Goal: Task Accomplishment & Management: Manage account settings

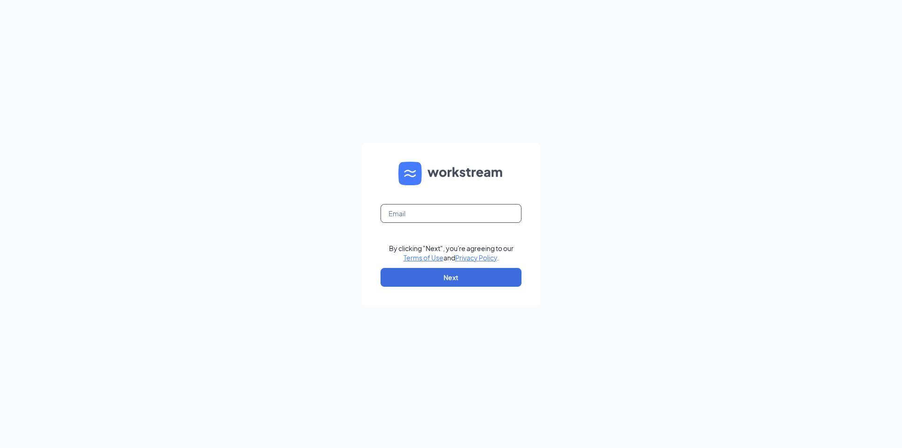
click at [442, 214] on input "text" at bounding box center [450, 213] width 141 height 19
type input "kimwzax@gmail.com"
click at [451, 276] on button "Next" at bounding box center [450, 277] width 141 height 19
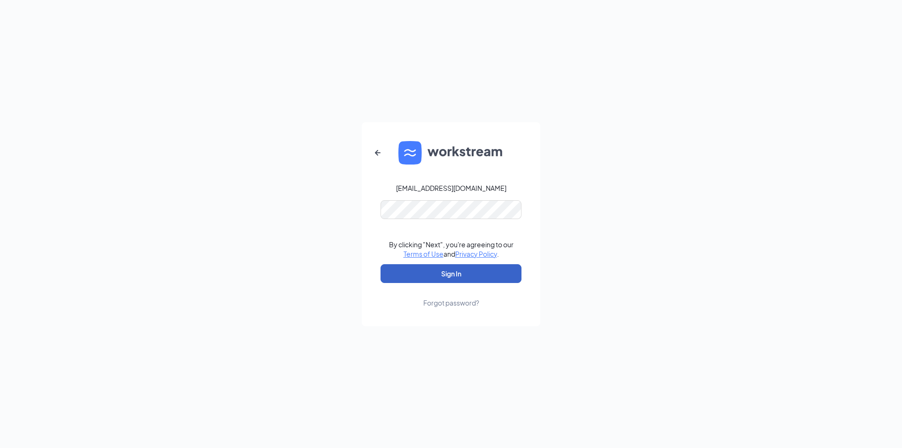
click at [447, 270] on button "Sign In" at bounding box center [450, 273] width 141 height 19
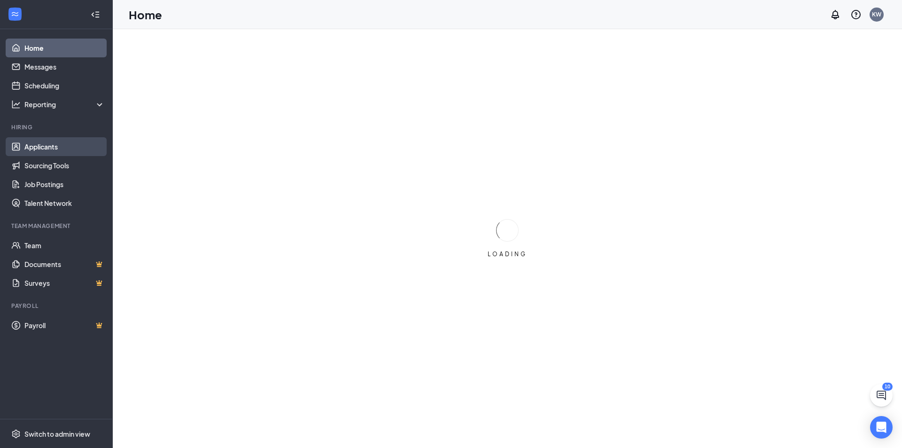
click at [54, 147] on link "Applicants" at bounding box center [64, 146] width 80 height 19
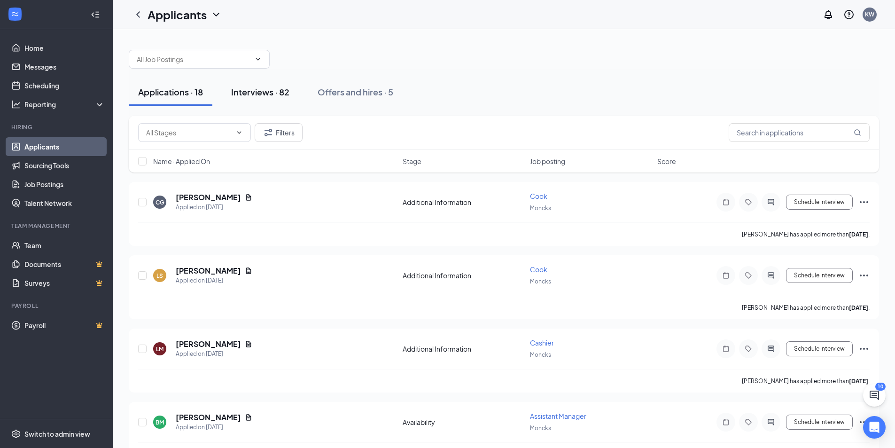
click at [238, 88] on div "Interviews · 82" at bounding box center [260, 92] width 58 height 12
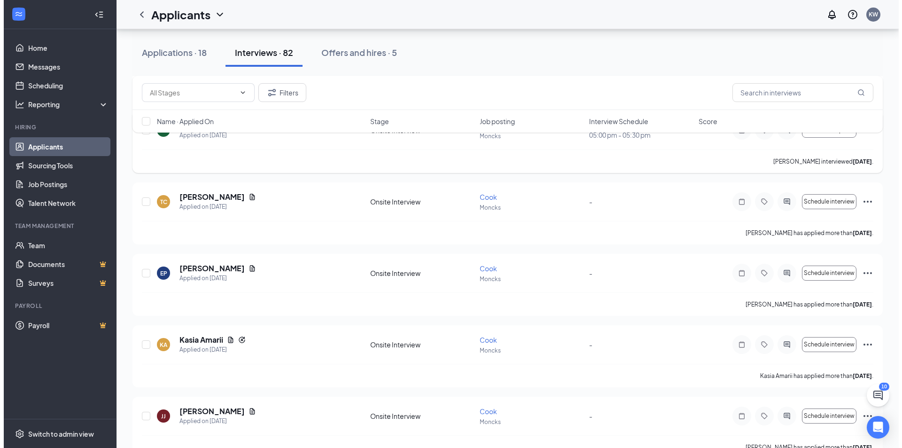
scroll to position [1221, 0]
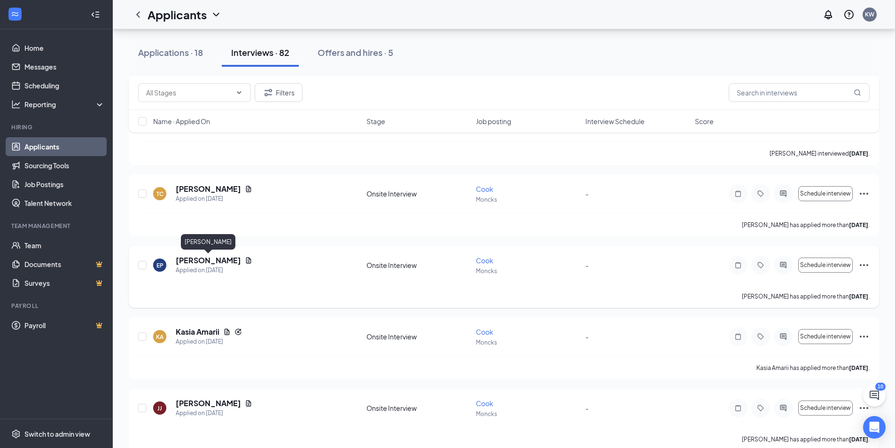
click at [216, 262] on h5 "[PERSON_NAME]" at bounding box center [208, 260] width 65 height 10
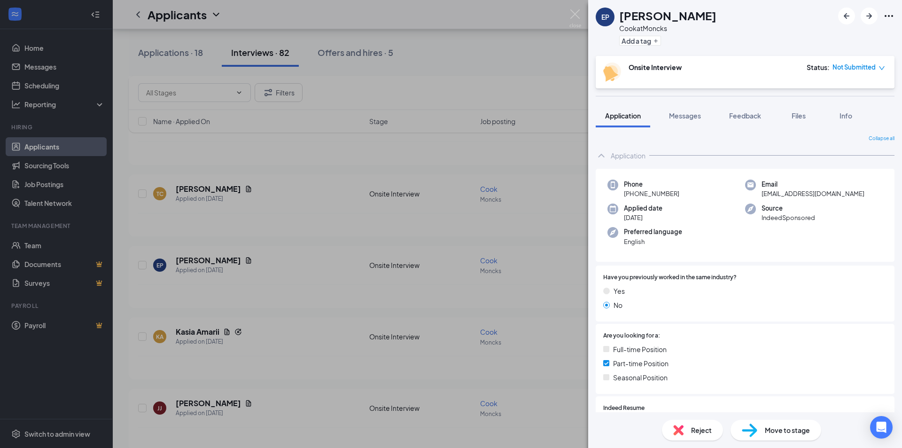
click at [526, 34] on div "EP [PERSON_NAME] at Moncks Add a tag Onsite Interview Status : Not Submitted Ap…" at bounding box center [451, 224] width 902 height 448
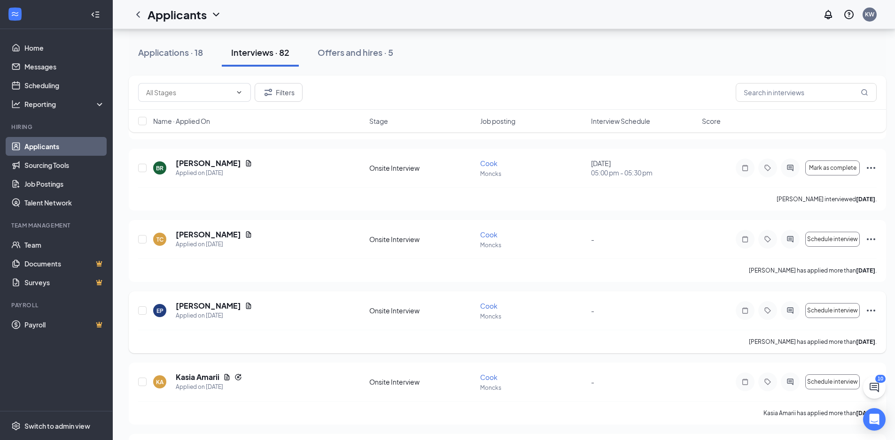
scroll to position [1174, 0]
click at [250, 309] on icon "Document" at bounding box center [249, 307] width 8 height 8
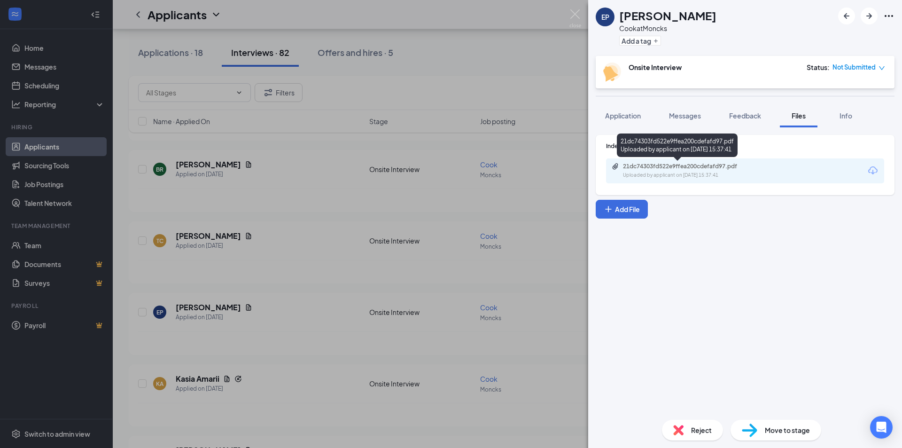
click at [713, 170] on div "21dc74303fd522e9ffea200cdefafd97.pdf" at bounding box center [688, 166] width 131 height 8
click at [515, 24] on div "EP [PERSON_NAME] at Moncks Add a tag Onsite Interview Status : Not Submitted Ap…" at bounding box center [451, 224] width 902 height 448
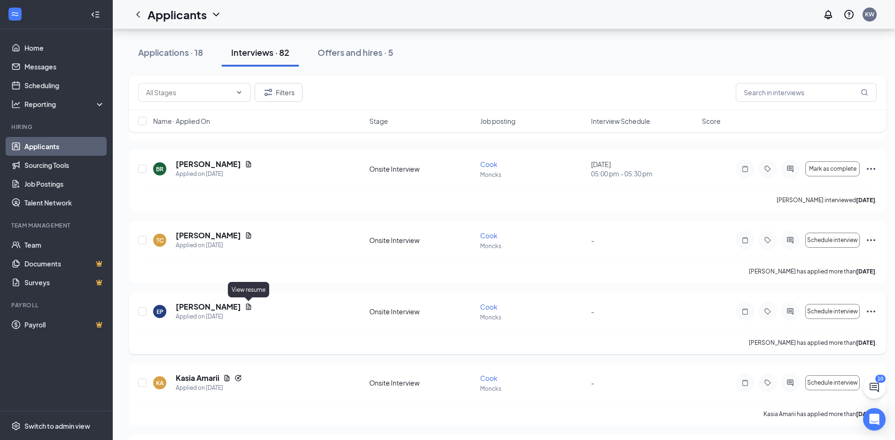
click at [250, 307] on icon "Document" at bounding box center [249, 307] width 8 height 8
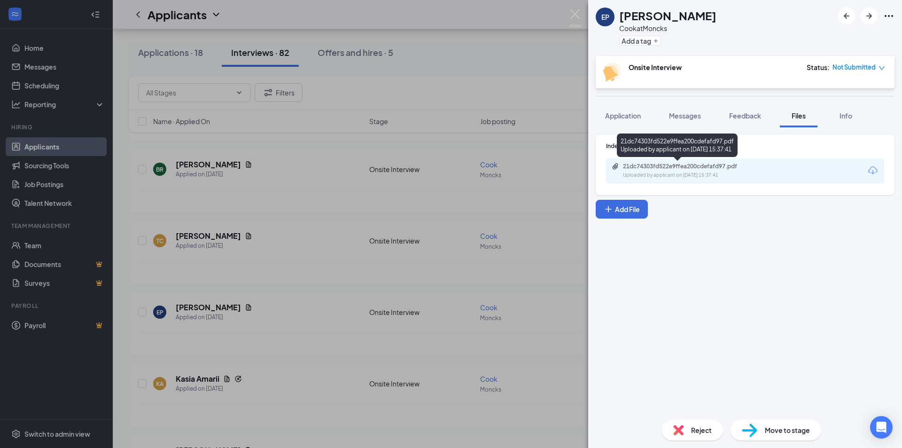
click at [712, 170] on div "21dc74303fd522e9ffea200cdefafd97.pdf Uploaded by applicant on [DATE] 15:37:41" at bounding box center [687, 170] width 152 height 16
click at [559, 309] on div "EP [PERSON_NAME] at Moncks Add a tag Onsite Interview Status : Not Submitted Ap…" at bounding box center [451, 224] width 902 height 448
click at [294, 309] on div "EP [PERSON_NAME] Applied on [DATE]" at bounding box center [258, 312] width 210 height 20
